Goal: Communication & Community: Ask a question

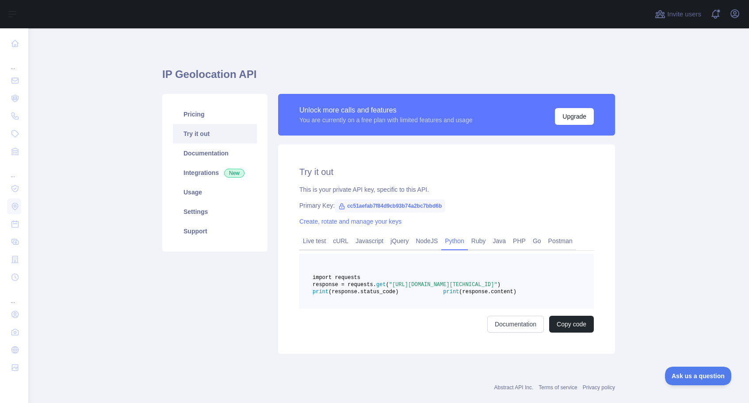
click at [342, 209] on icon at bounding box center [342, 205] width 5 height 5
click at [495, 204] on div "Primary Key: cc51aefab7f84d9cb93b74a2bc7bbd6b" at bounding box center [446, 205] width 295 height 9
click at [568, 332] on button "Copy code" at bounding box center [571, 323] width 45 height 17
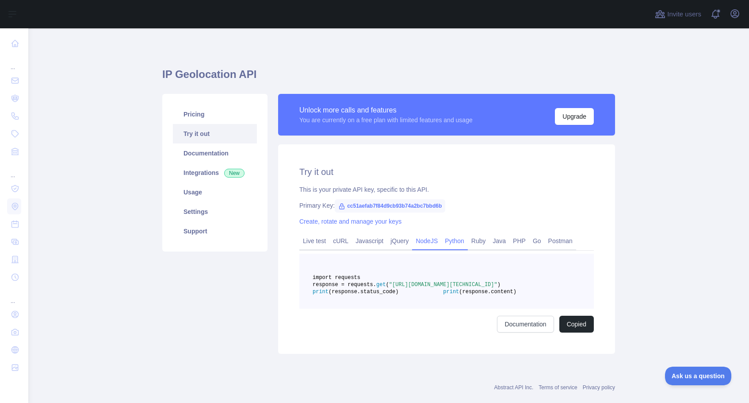
click at [428, 238] on link "NodeJS" at bounding box center [426, 241] width 29 height 14
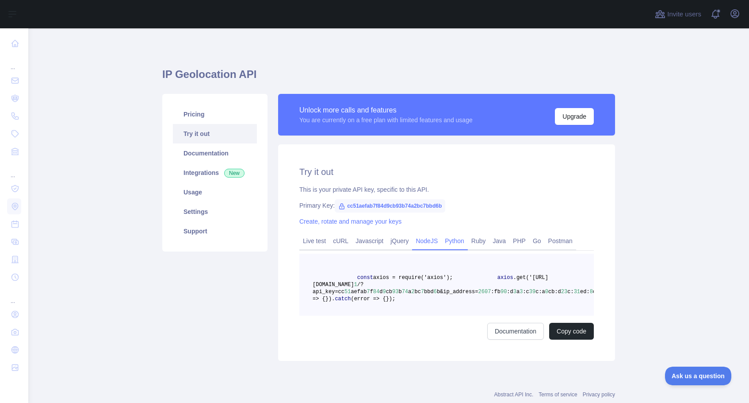
click at [467, 241] on link "Python" at bounding box center [454, 241] width 27 height 14
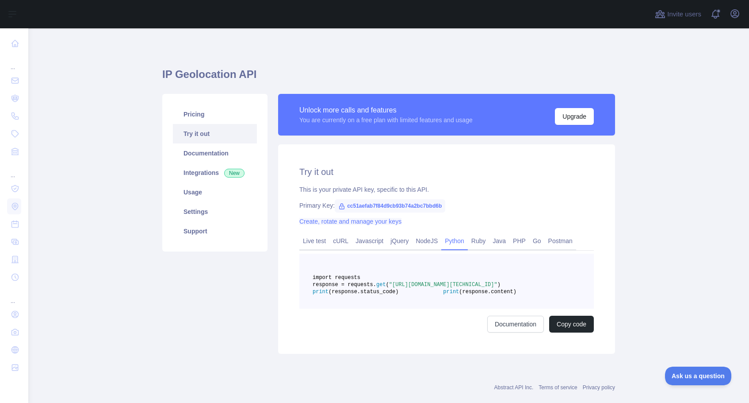
click at [382, 219] on link "Create, rotate and manage your keys" at bounding box center [350, 221] width 102 height 7
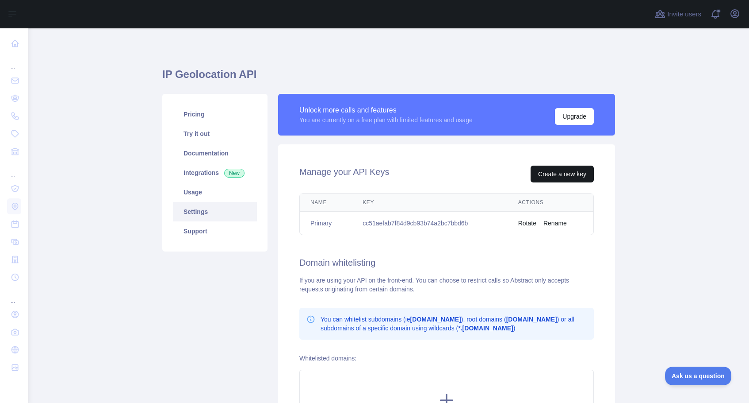
click at [546, 174] on button "Create a new key" at bounding box center [562, 173] width 63 height 17
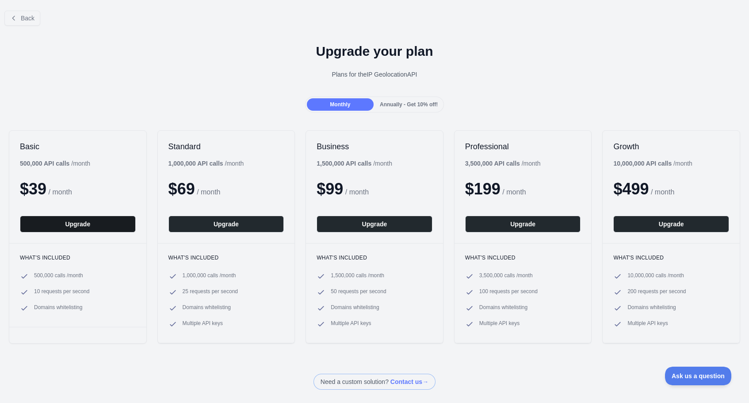
click at [96, 222] on button "Upgrade" at bounding box center [78, 223] width 116 height 17
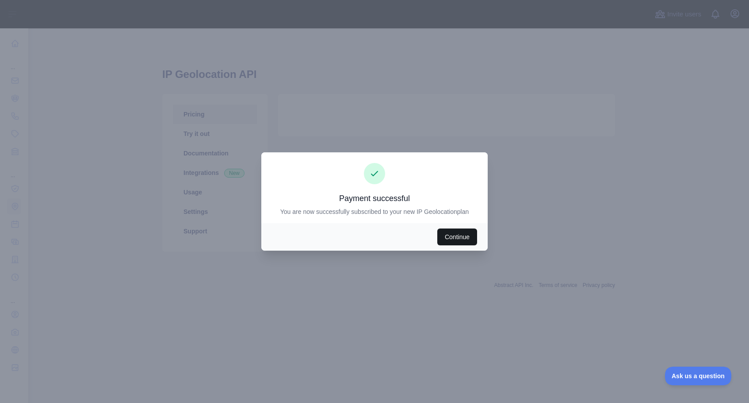
click at [453, 238] on button "Continue" at bounding box center [458, 236] width 40 height 17
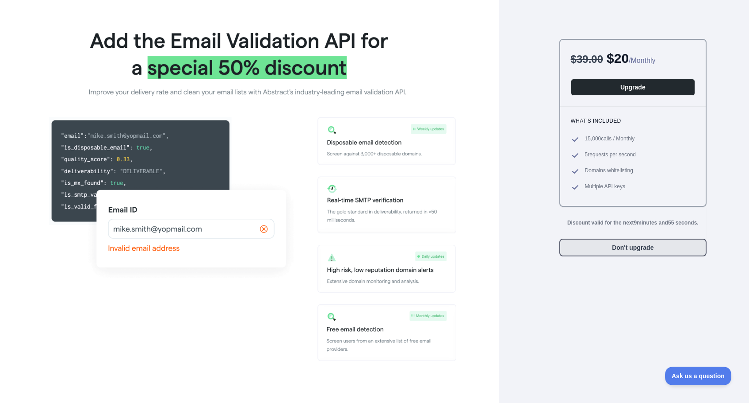
click at [600, 248] on button "Don't upgrade" at bounding box center [633, 247] width 147 height 18
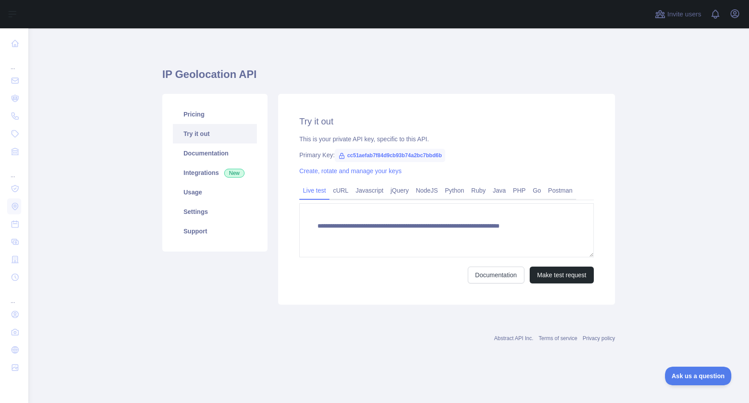
type textarea "**********"
click at [457, 190] on link "Python" at bounding box center [454, 190] width 27 height 14
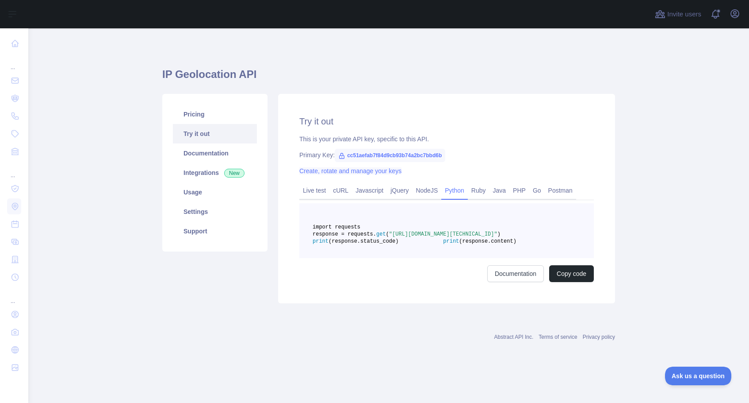
click at [324, 172] on link "Create, rotate and manage your keys" at bounding box center [350, 170] width 102 height 7
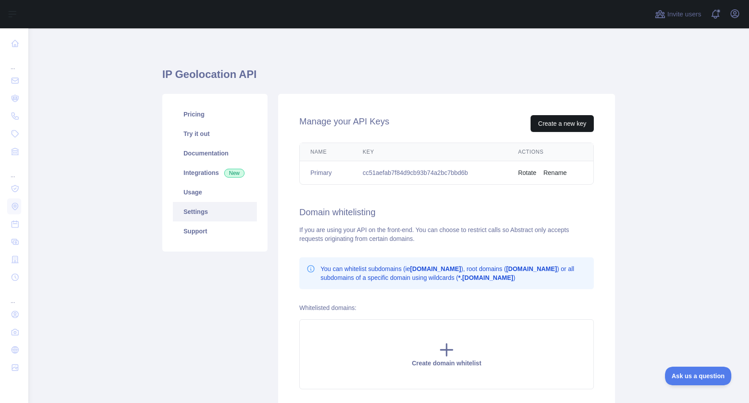
click at [545, 123] on button "Create a new key" at bounding box center [562, 123] width 63 height 17
drag, startPoint x: 478, startPoint y: 171, endPoint x: 357, endPoint y: 172, distance: 120.8
click at [357, 172] on td "cc51aefab7f84d9cb93b74a2bc7bbd6b" at bounding box center [430, 172] width 156 height 23
click at [203, 195] on link "Usage" at bounding box center [215, 191] width 84 height 19
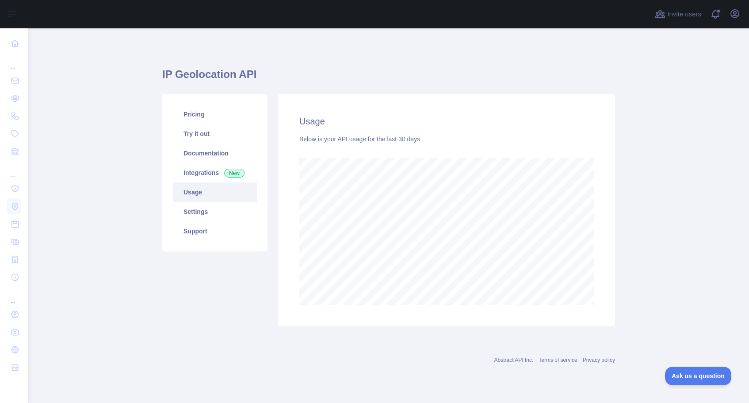
scroll to position [374, 721]
click at [200, 137] on link "Try it out" at bounding box center [215, 133] width 84 height 19
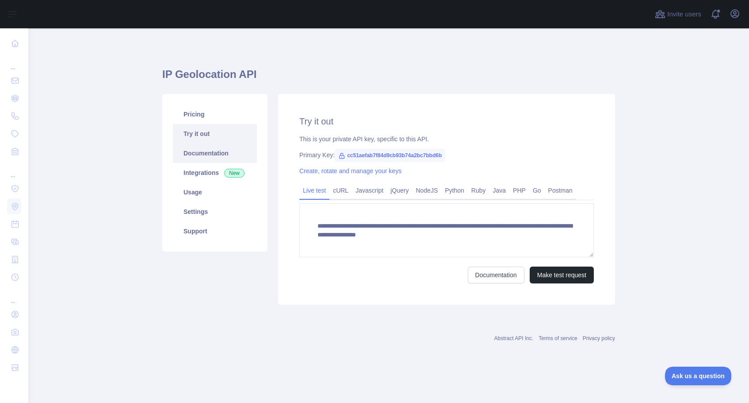
click at [202, 150] on link "Documentation" at bounding box center [215, 152] width 84 height 19
drag, startPoint x: 451, startPoint y: 155, endPoint x: 348, endPoint y: 155, distance: 103.5
click at [348, 155] on span "cc51aefab7f84d9cb93b74a2bc7bbd6b" at bounding box center [390, 155] width 111 height 13
copy div "cc51aefab7f84d9cb93b74a2bc7bbd6b"
click at [467, 193] on link "Python" at bounding box center [454, 190] width 27 height 14
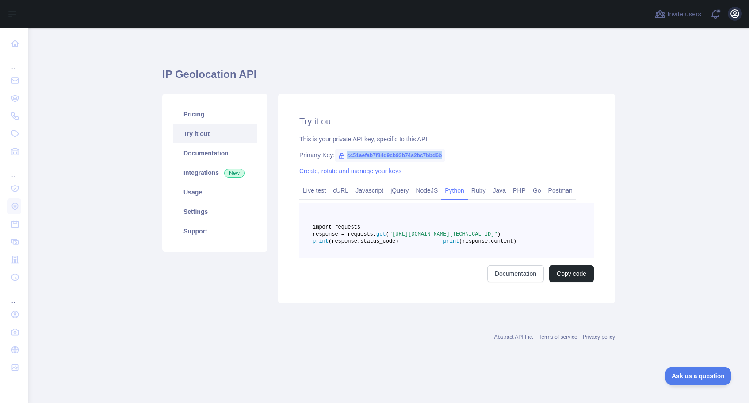
click at [732, 16] on icon "button" at bounding box center [735, 14] width 8 height 8
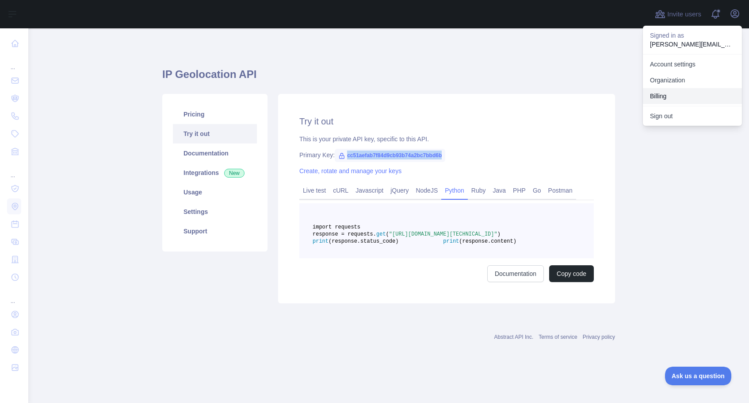
click at [667, 97] on button "Billing" at bounding box center [692, 96] width 99 height 16
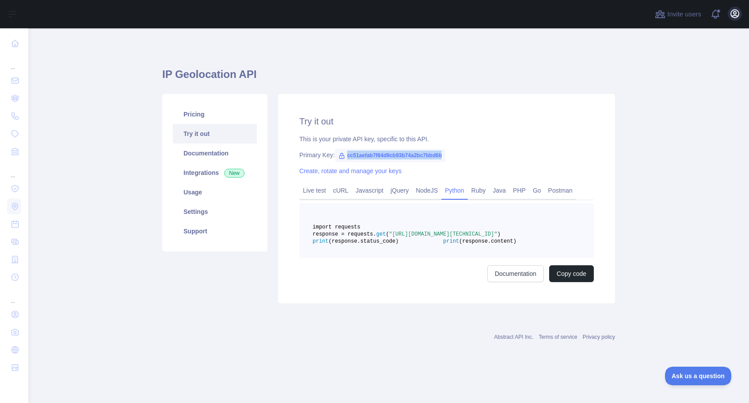
click at [737, 16] on icon "button" at bounding box center [735, 13] width 11 height 11
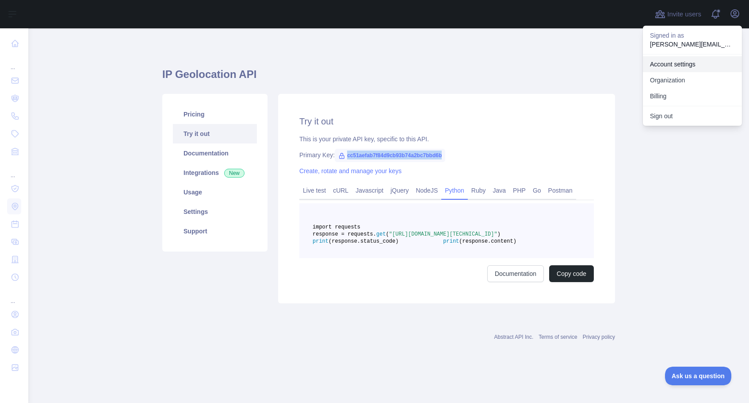
click at [694, 62] on link "Account settings" at bounding box center [692, 64] width 99 height 16
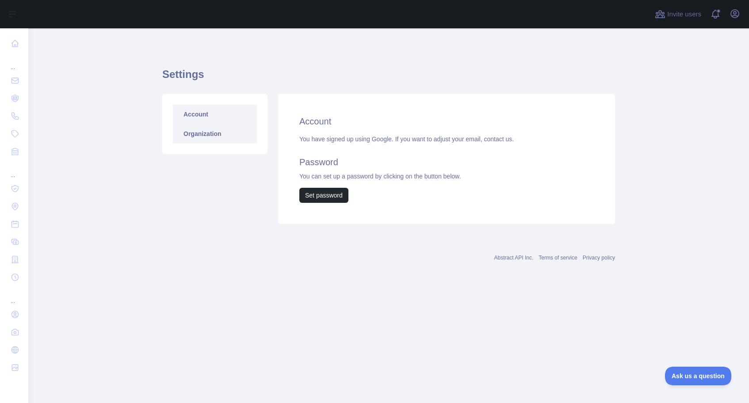
click at [207, 138] on link "Organization" at bounding box center [215, 133] width 84 height 19
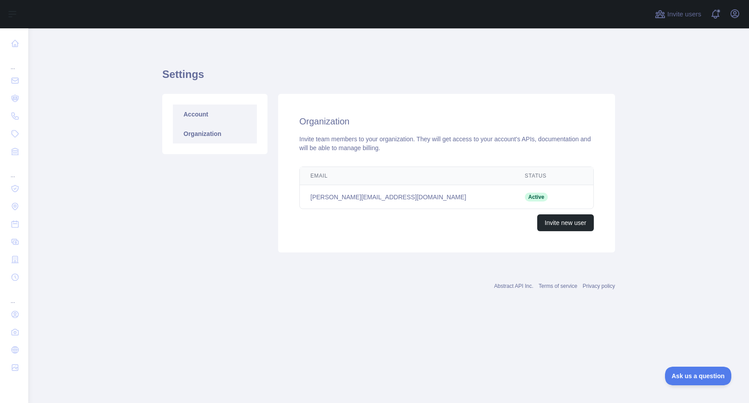
click at [203, 119] on link "Account" at bounding box center [215, 113] width 84 height 19
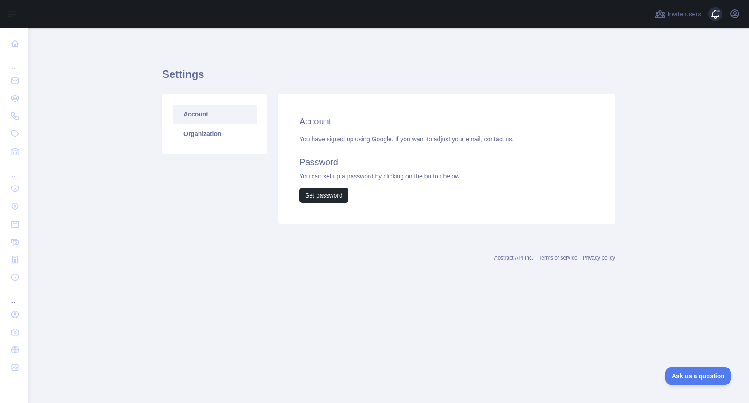
click at [720, 16] on span at bounding box center [719, 14] width 18 height 28
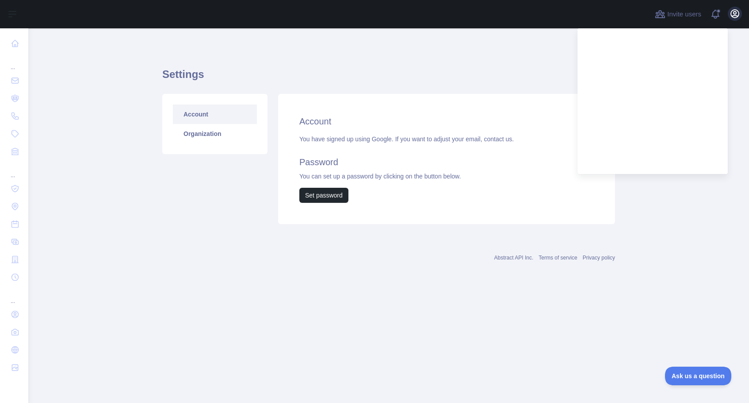
click at [734, 16] on icon "button" at bounding box center [735, 13] width 11 height 11
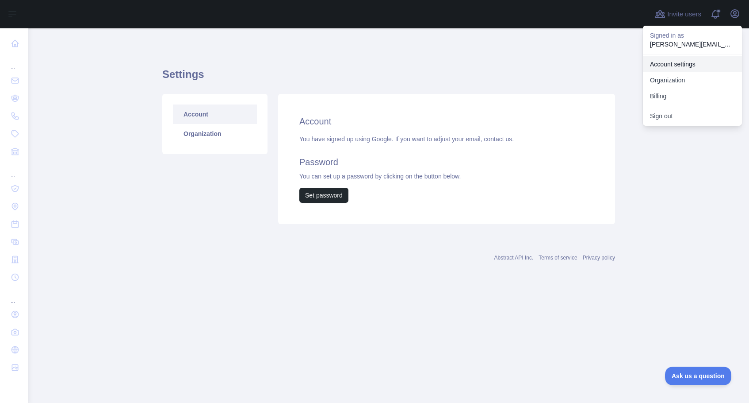
click at [681, 62] on link "Account settings" at bounding box center [692, 64] width 99 height 16
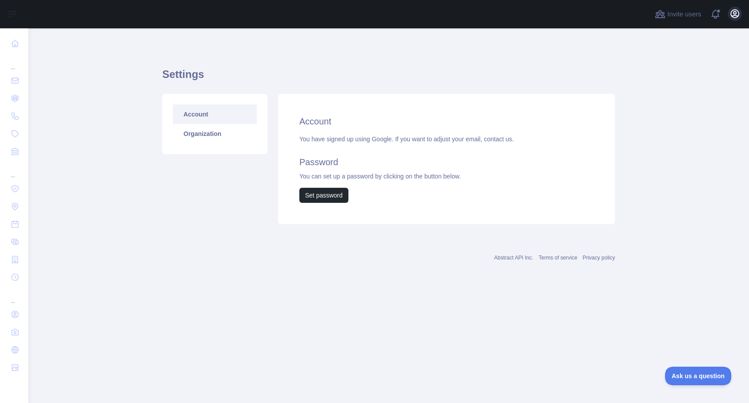
click at [735, 13] on icon "button" at bounding box center [735, 13] width 11 height 11
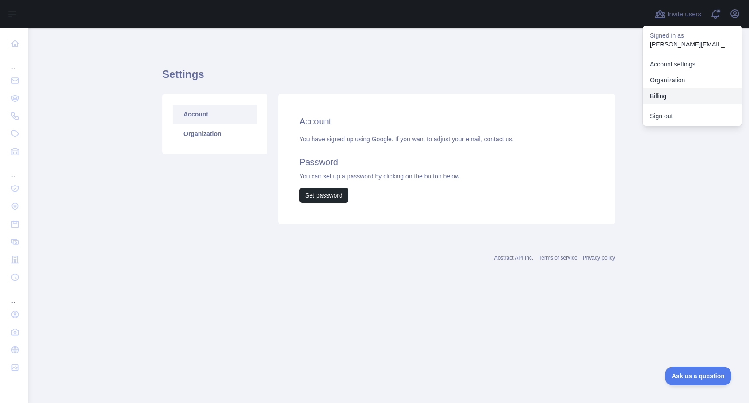
click at [668, 100] on button "Billing" at bounding box center [692, 96] width 99 height 16
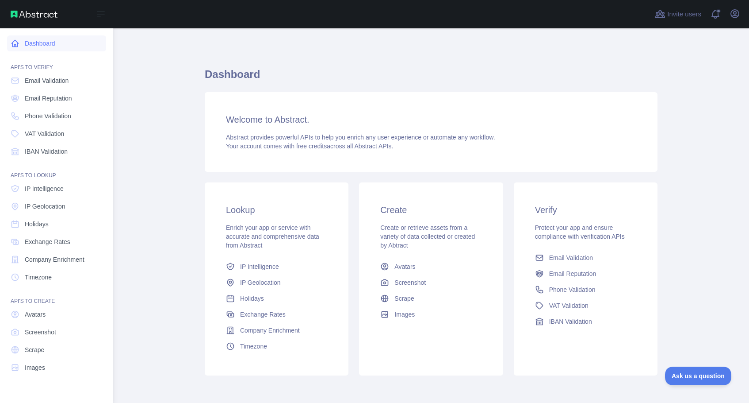
click at [49, 44] on link "Dashboard" at bounding box center [56, 43] width 99 height 16
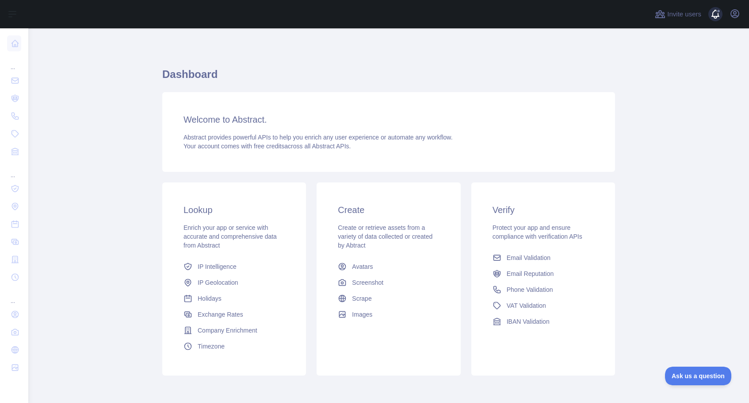
click at [712, 13] on span at bounding box center [719, 14] width 18 height 28
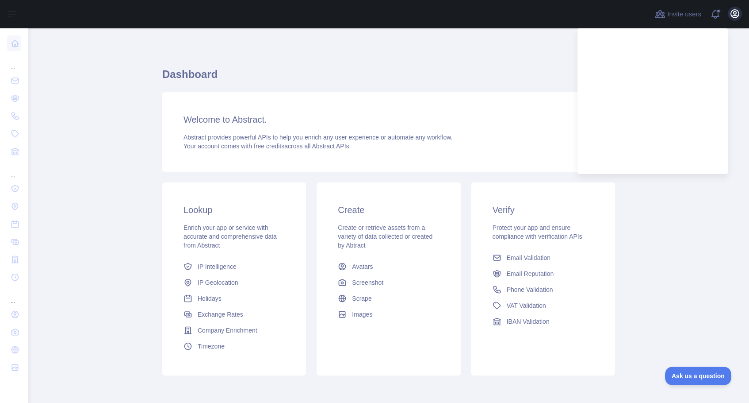
click at [732, 17] on icon "button" at bounding box center [735, 14] width 8 height 8
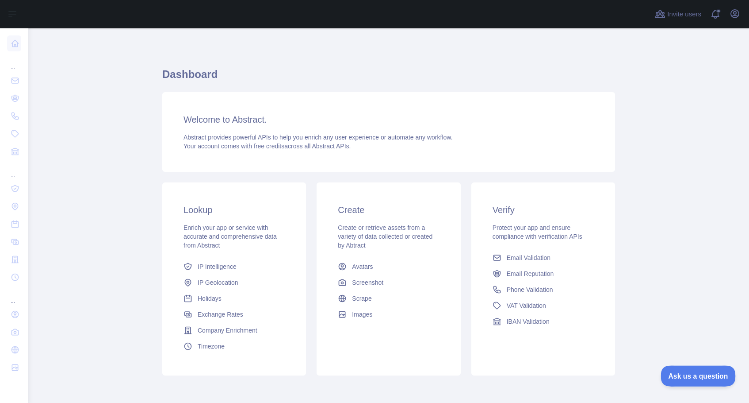
click at [684, 376] on span "Ask us a question" at bounding box center [694, 374] width 66 height 6
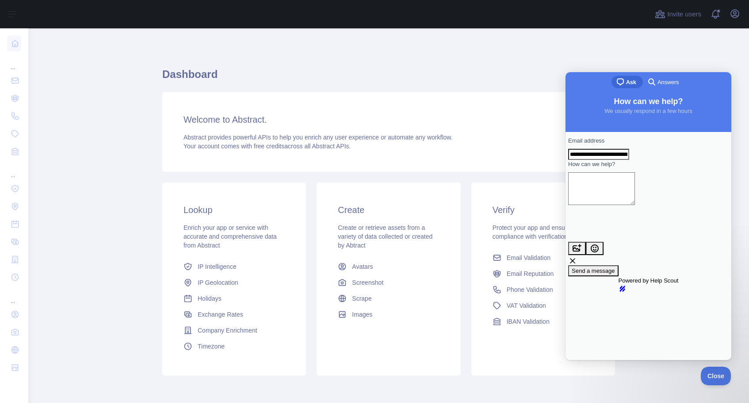
type input "**********"
click at [586, 242] on button "image-plus" at bounding box center [577, 248] width 18 height 13
click at [630, 159] on input "**********" at bounding box center [598, 155] width 61 height 12
drag, startPoint x: 713, startPoint y: 159, endPoint x: 572, endPoint y: 161, distance: 140.7
click at [572, 161] on div "**********" at bounding box center [648, 206] width 161 height 140
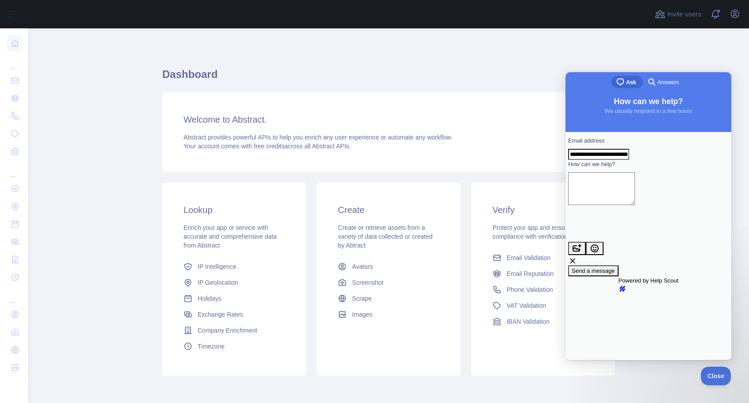
click at [607, 203] on textarea "How can we help?" at bounding box center [601, 188] width 67 height 33
paste textarea "**********"
type textarea "**********"
click at [583, 160] on div "Contact form" at bounding box center [648, 160] width 161 height 0
drag, startPoint x: 586, startPoint y: 158, endPoint x: 752, endPoint y: 159, distance: 166.8
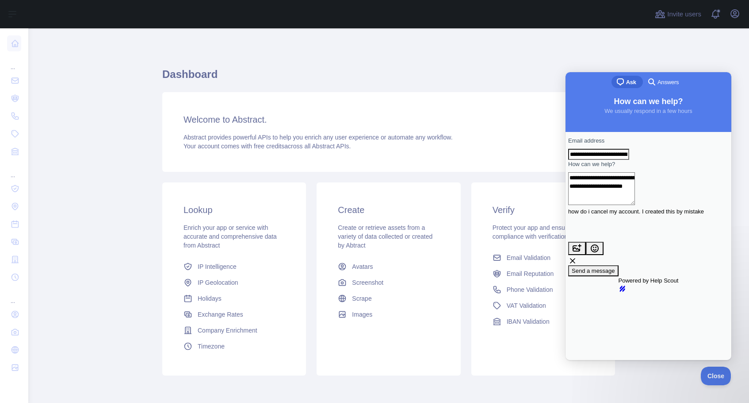
click at [732, 159] on html "**********" at bounding box center [649, 216] width 166 height 288
type input "*"
type input "**********"
click at [615, 267] on span "Send a message" at bounding box center [593, 270] width 43 height 7
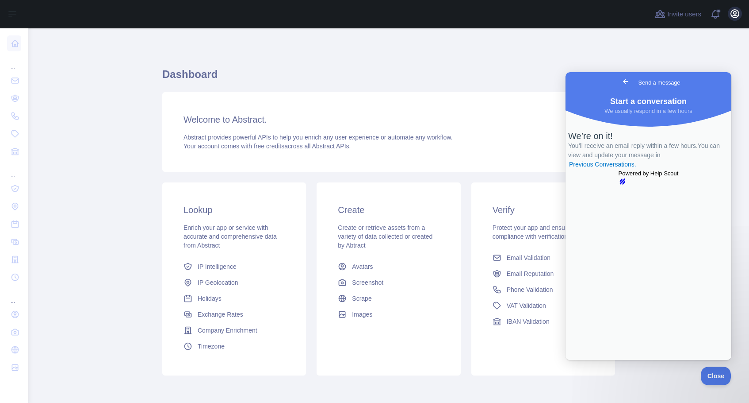
click at [733, 19] on button "Open user menu" at bounding box center [735, 14] width 14 height 14
click at [621, 82] on span "Go back" at bounding box center [626, 81] width 11 height 11
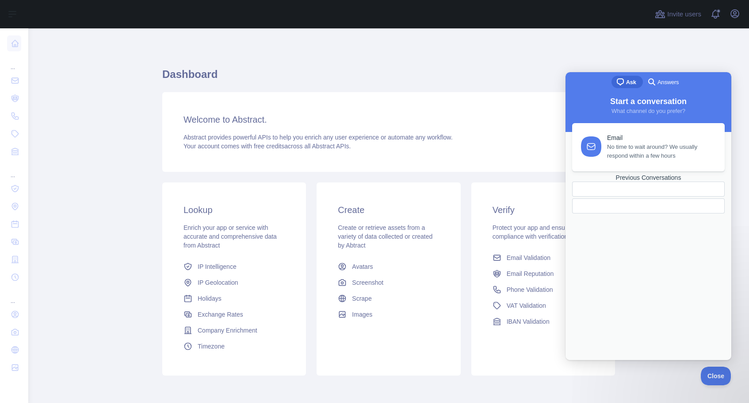
click at [628, 56] on main "Dashboard Welcome to Abstract. Abstract provides powerful APIs to help you enri…" at bounding box center [388, 215] width 721 height 374
click at [714, 372] on span "Close" at bounding box center [714, 374] width 30 height 6
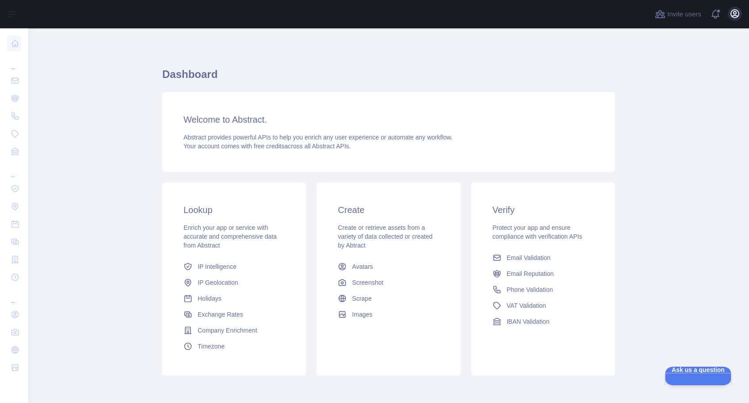
click at [729, 15] on button "Open user menu" at bounding box center [735, 14] width 14 height 14
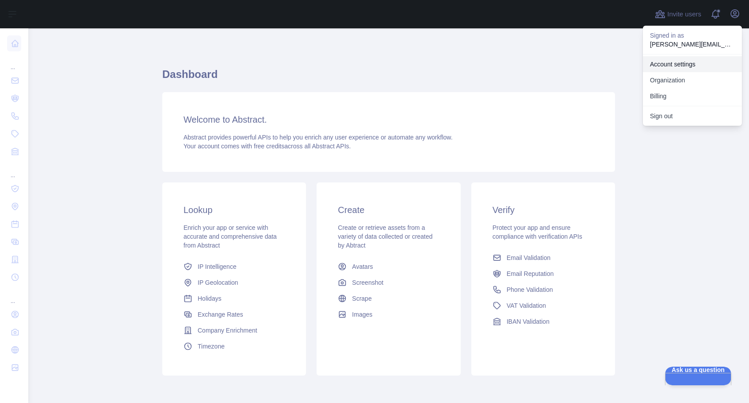
click at [682, 62] on link "Account settings" at bounding box center [692, 64] width 99 height 16
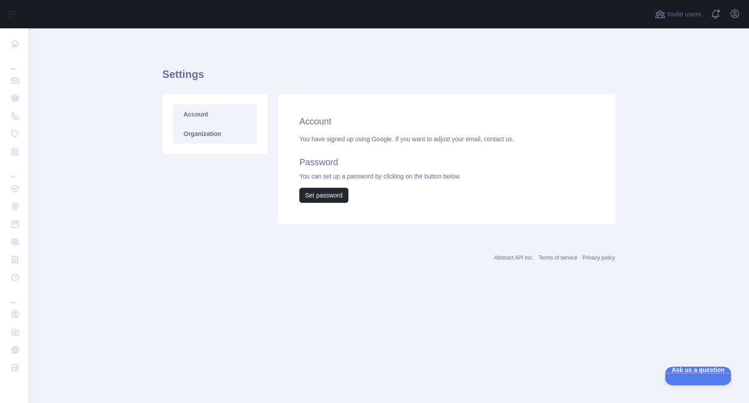
click at [194, 129] on link "Organization" at bounding box center [215, 133] width 84 height 19
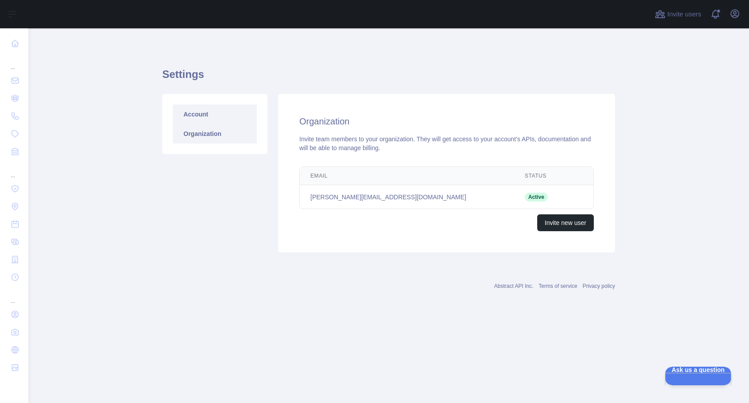
click at [214, 116] on link "Account" at bounding box center [215, 113] width 84 height 19
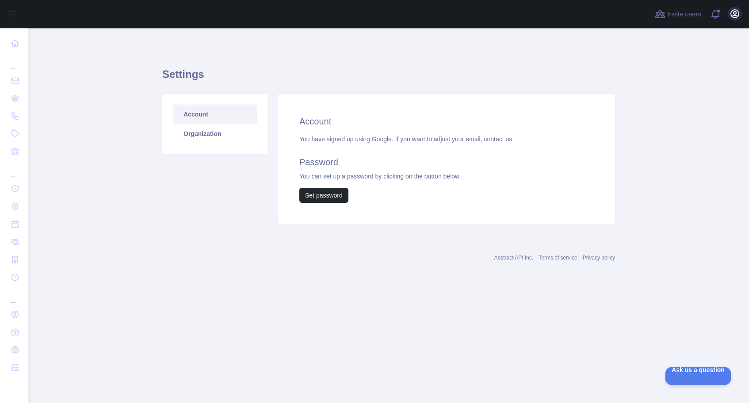
click at [737, 17] on icon "button" at bounding box center [735, 14] width 8 height 8
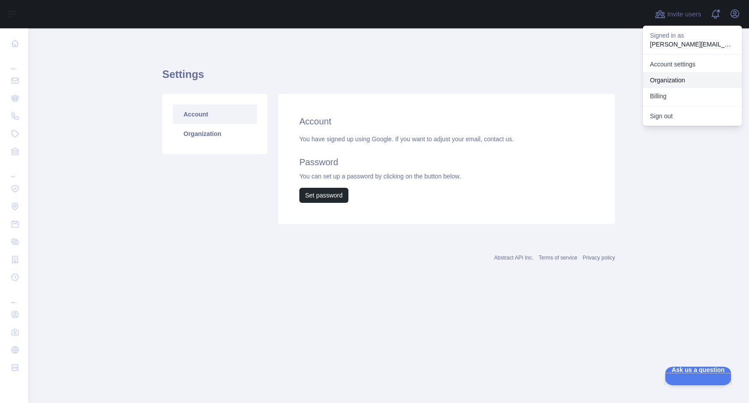
click at [683, 78] on link "Organization" at bounding box center [692, 80] width 99 height 16
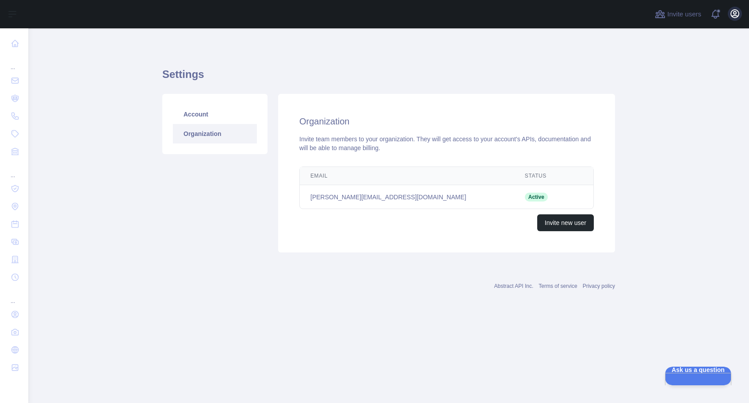
click at [732, 15] on icon "button" at bounding box center [735, 14] width 8 height 8
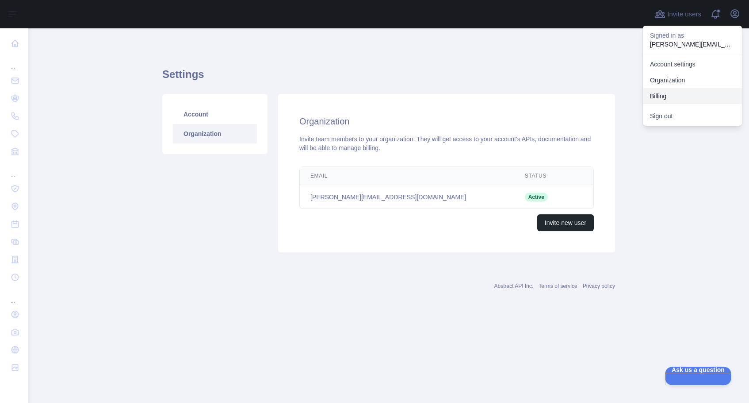
click at [672, 99] on button "Billing" at bounding box center [692, 96] width 99 height 16
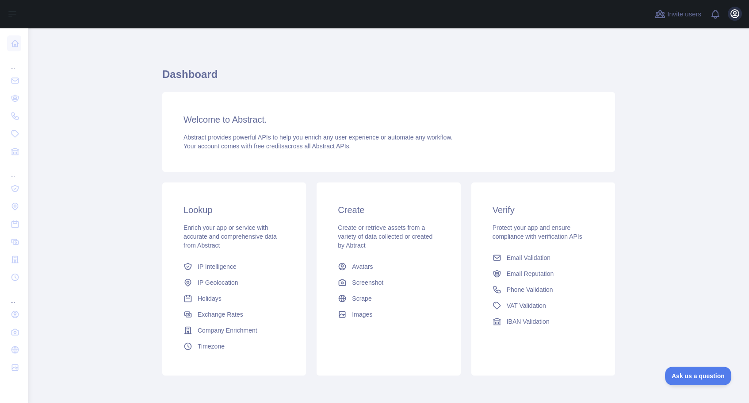
click at [737, 14] on icon "button" at bounding box center [735, 13] width 11 height 11
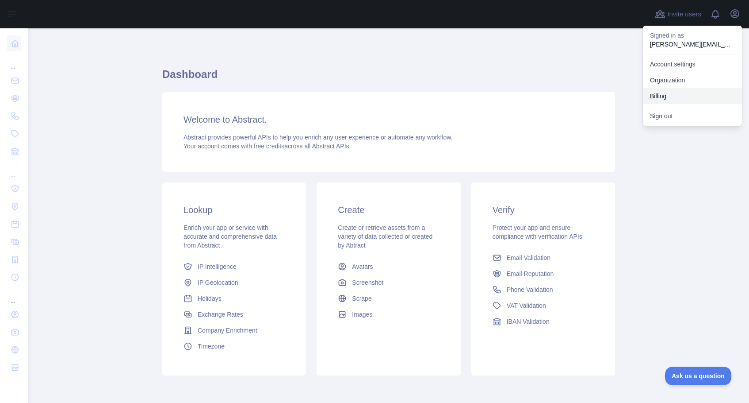
click at [673, 93] on button "Billing" at bounding box center [692, 96] width 99 height 16
